Goal: Information Seeking & Learning: Learn about a topic

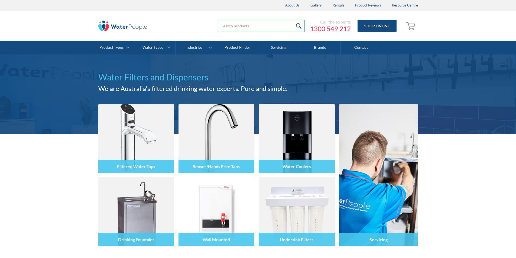
click at [226, 25] on input "search" at bounding box center [261, 26] width 87 height 12
paste input "DHFBF-[PERSON_NAME]"
type input "DHFBF-[PERSON_NAME]"
click at [293, 20] on input "submit" at bounding box center [299, 26] width 12 height 12
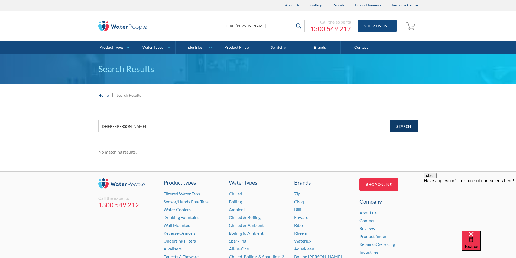
click at [404, 127] on input "Search" at bounding box center [403, 126] width 28 height 12
drag, startPoint x: 133, startPoint y: 125, endPoint x: 102, endPoint y: 121, distance: 31.0
click at [102, 121] on input "DHFBF-[PERSON_NAME]" at bounding box center [241, 126] width 286 height 12
drag, startPoint x: 117, startPoint y: 125, endPoint x: 258, endPoint y: 26, distance: 172.8
click at [259, 25] on input "DHFBF-[PERSON_NAME]" at bounding box center [261, 26] width 87 height 12
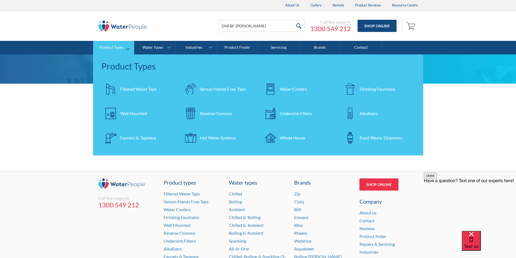
click at [373, 88] on div "Drinking Fountains" at bounding box center [377, 89] width 36 height 6
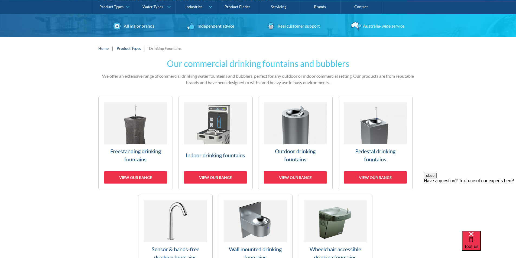
click at [210, 142] on img at bounding box center [215, 123] width 63 height 42
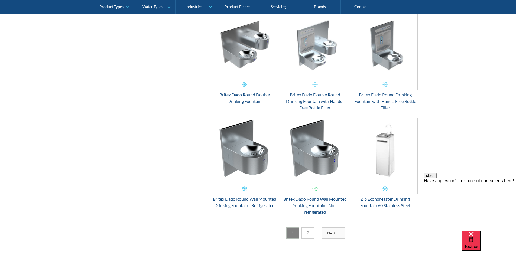
scroll to position [884, 0]
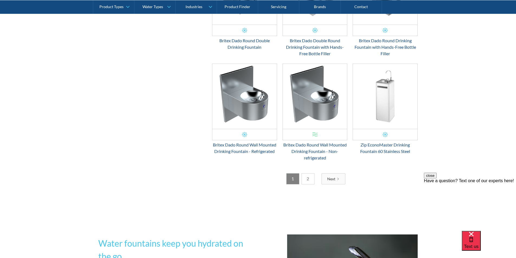
click at [307, 180] on link "2" at bounding box center [307, 178] width 13 height 11
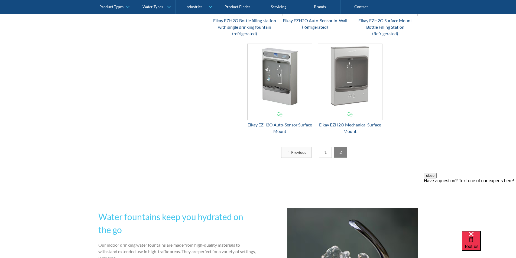
scroll to position [796, 0]
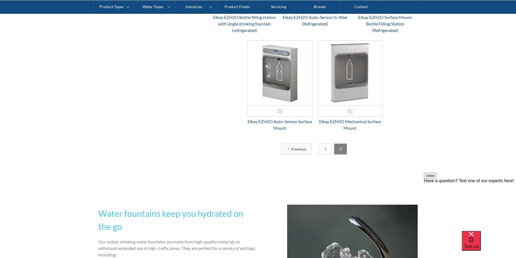
click at [323, 152] on link "1" at bounding box center [325, 148] width 13 height 11
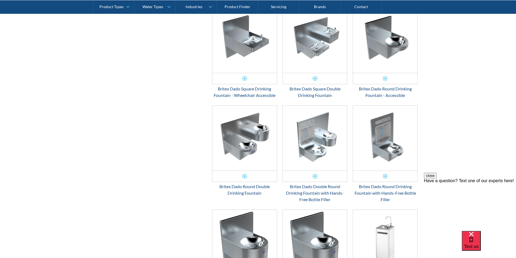
scroll to position [742, 0]
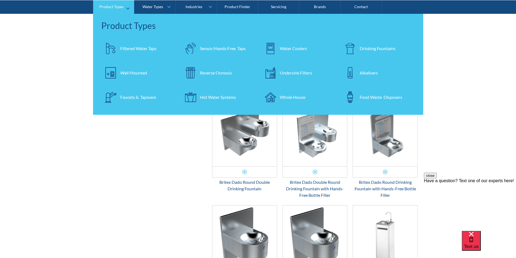
click at [127, 46] on div "Filtered Water Taps" at bounding box center [138, 48] width 36 height 6
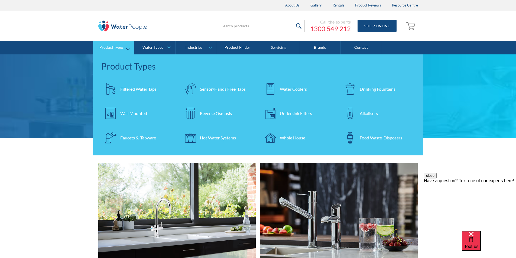
click at [366, 89] on div "Drinking Fountains" at bounding box center [377, 89] width 36 height 6
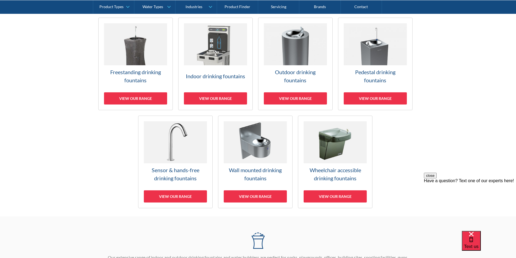
scroll to position [162, 0]
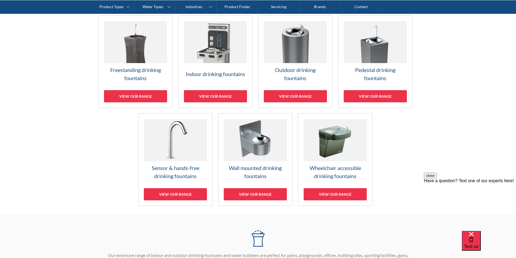
click at [257, 143] on img at bounding box center [255, 140] width 63 height 42
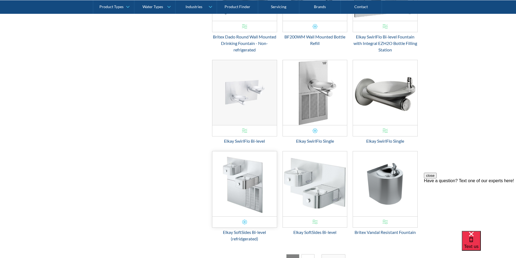
scroll to position [820, 0]
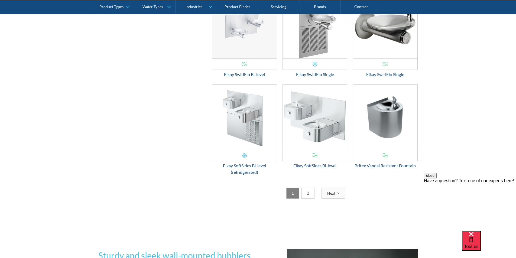
click at [311, 193] on link "2" at bounding box center [307, 193] width 13 height 11
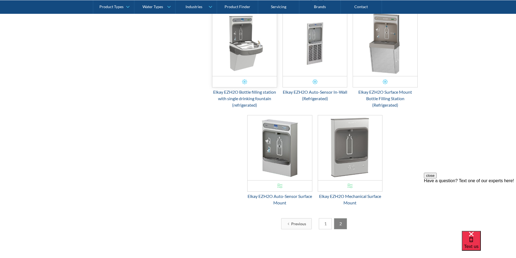
scroll to position [407, 0]
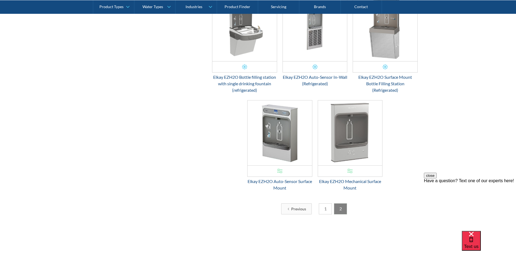
click at [326, 209] on link "1" at bounding box center [325, 208] width 13 height 11
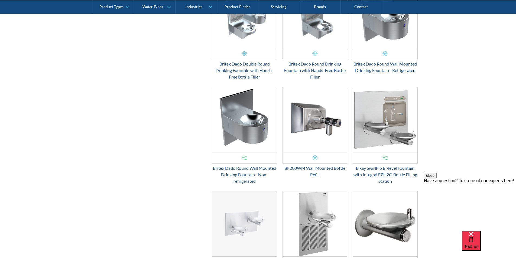
scroll to position [677, 0]
